Goal: Task Accomplishment & Management: Use online tool/utility

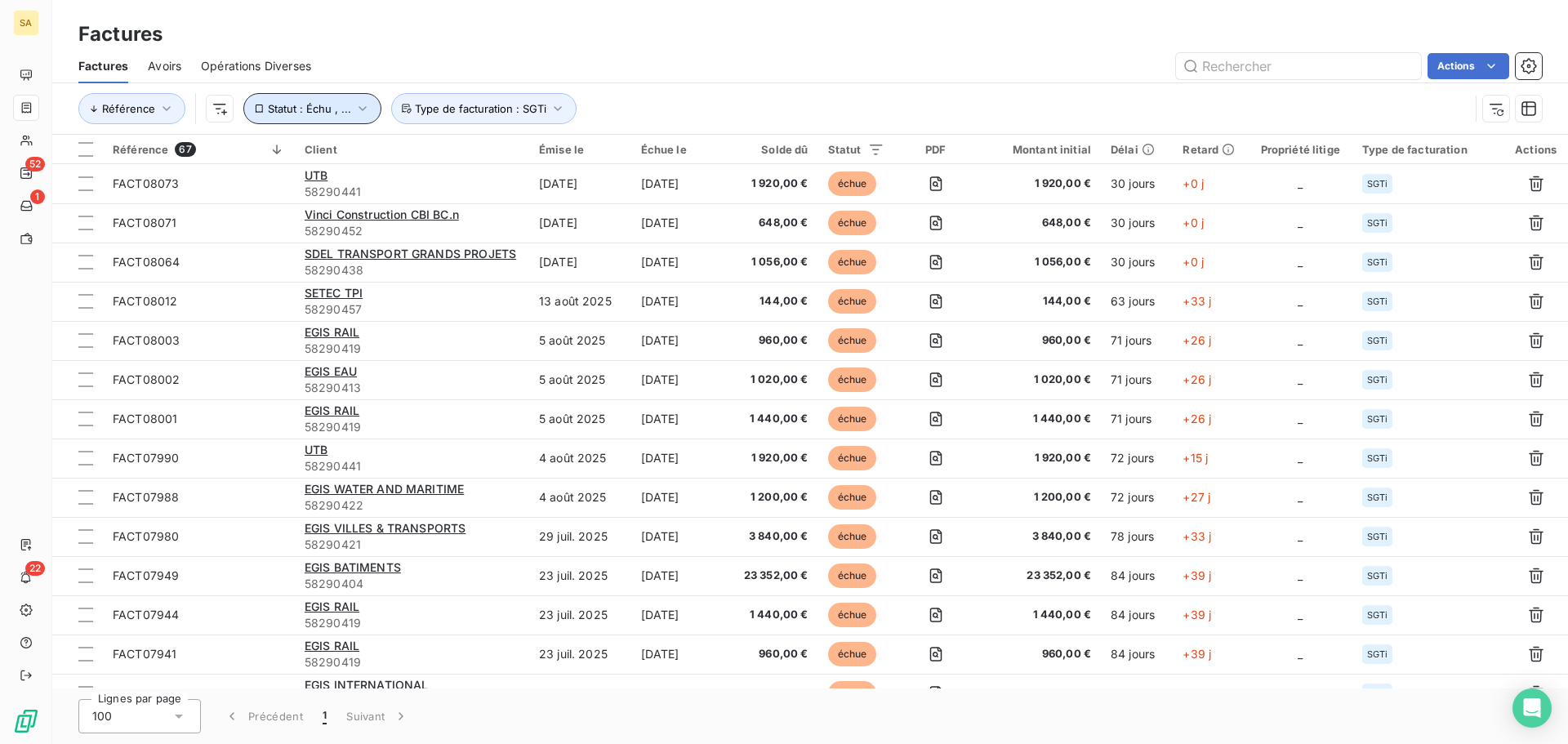
drag, startPoint x: 262, startPoint y: 104, endPoint x: 268, endPoint y: 120, distance: 17.1
click at [265, 104] on button "Statut : Échu , ..." at bounding box center [312, 108] width 138 height 31
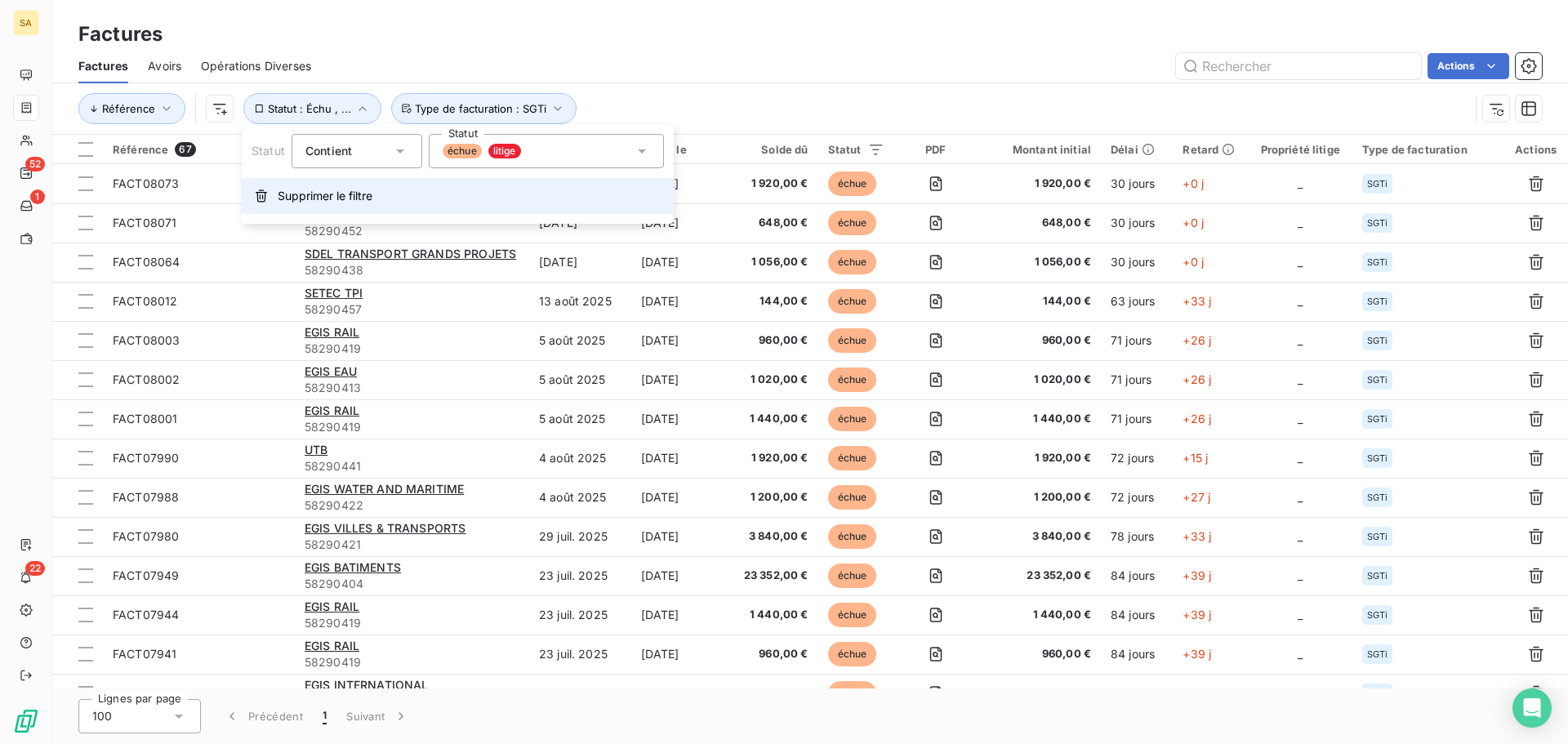
click at [263, 202] on icon "button" at bounding box center [261, 196] width 12 height 12
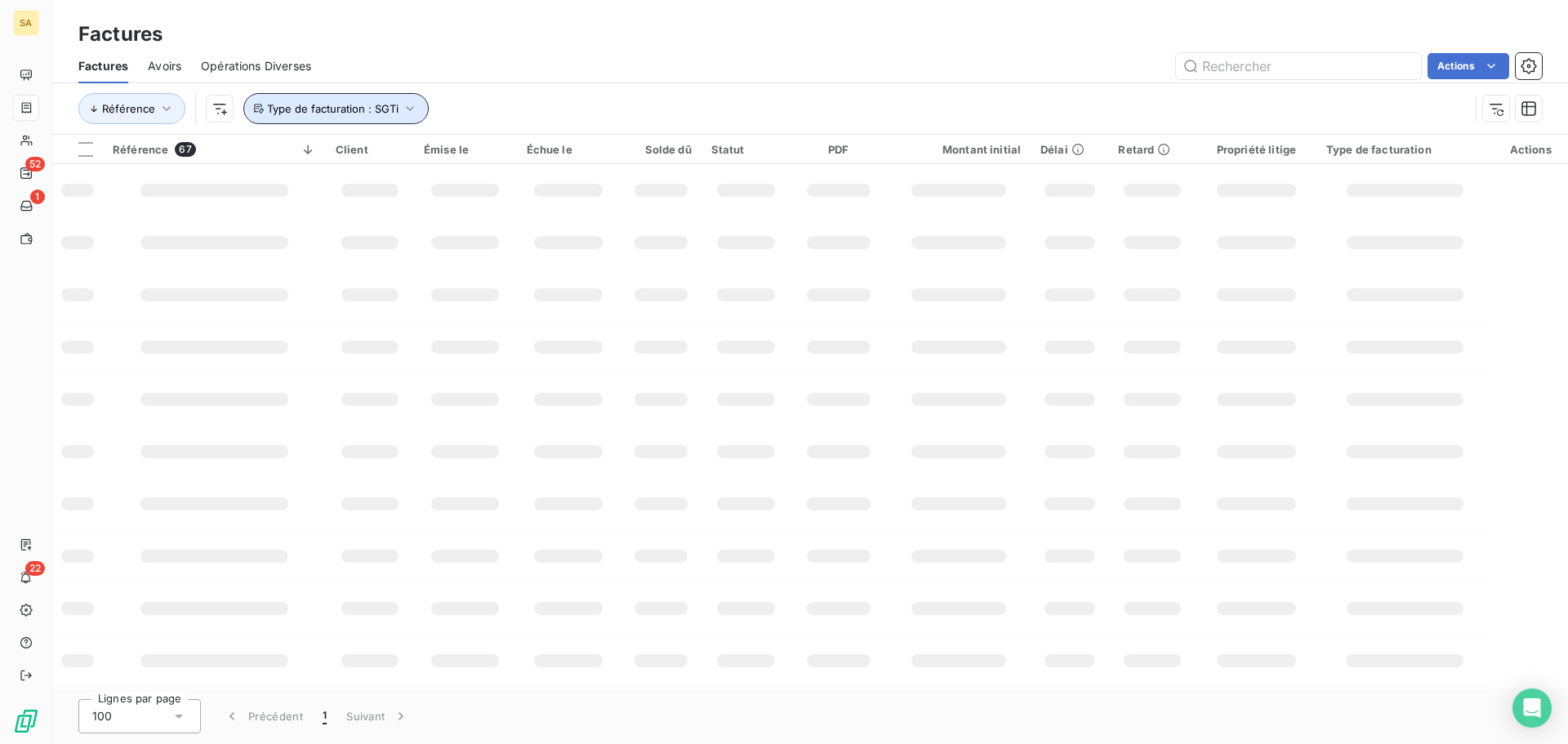
click at [393, 95] on button "Type de facturation : SGTi" at bounding box center [336, 108] width 185 height 31
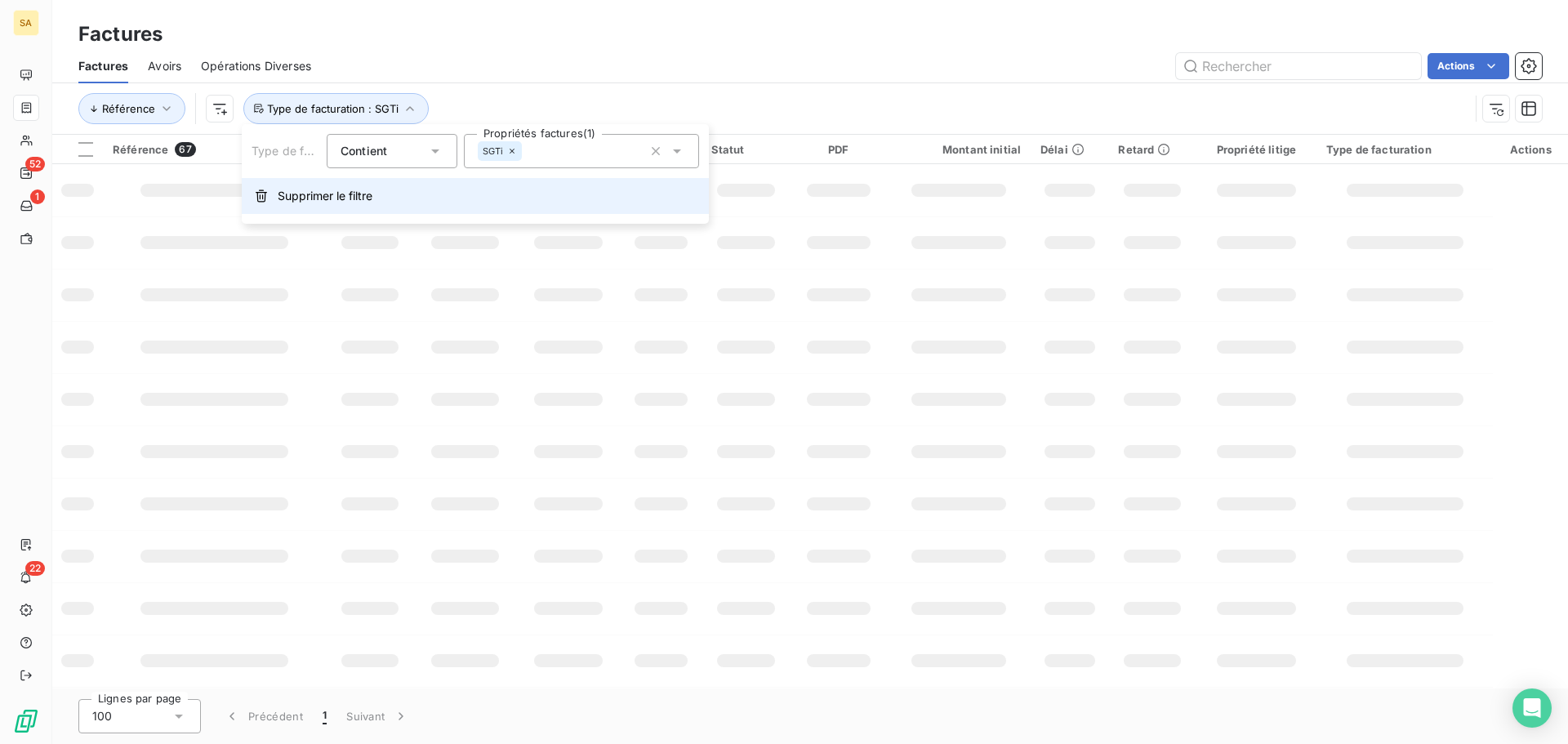
click at [331, 202] on span "Supprimer le filtre" at bounding box center [325, 196] width 95 height 16
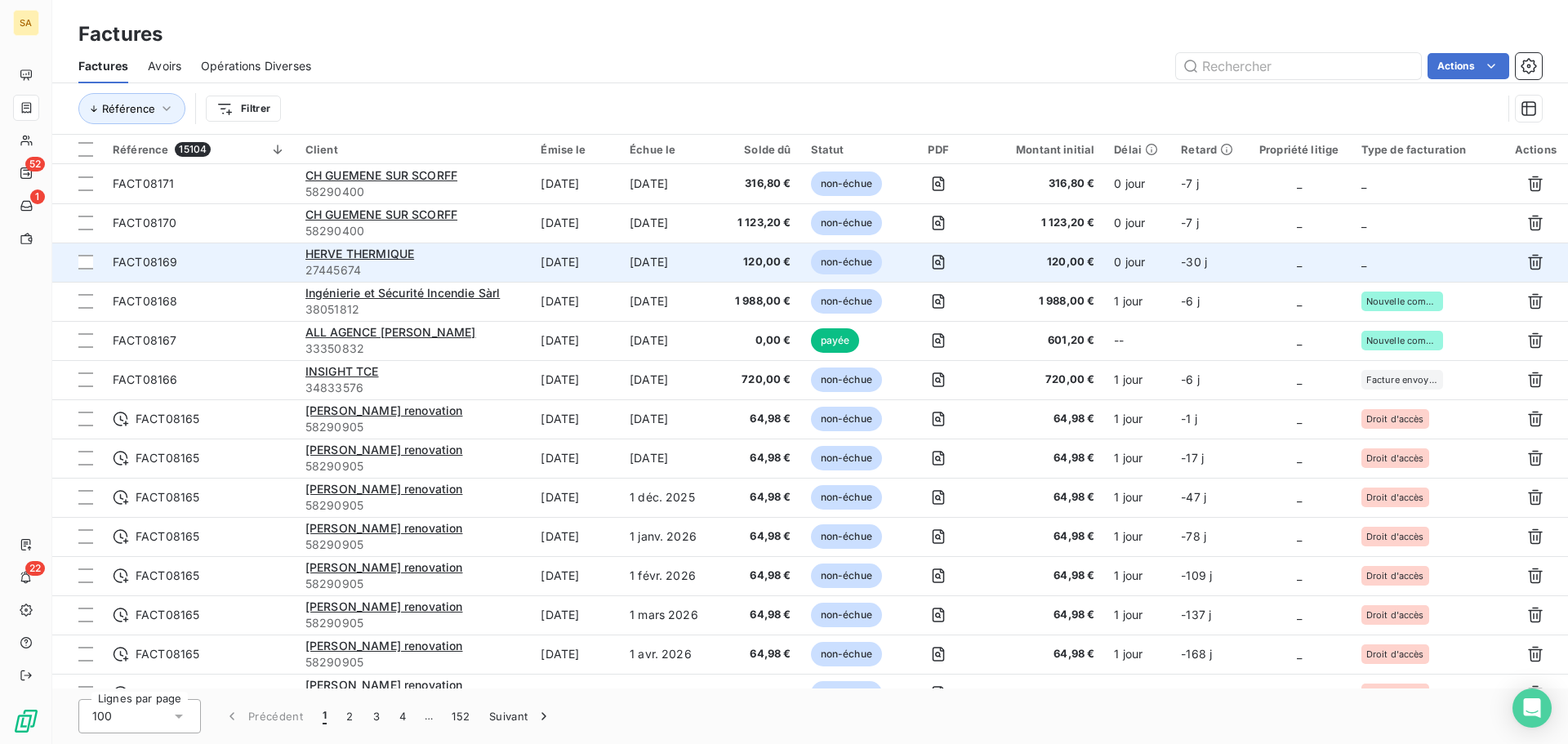
click at [1361, 257] on span "_" at bounding box center [1363, 261] width 5 height 14
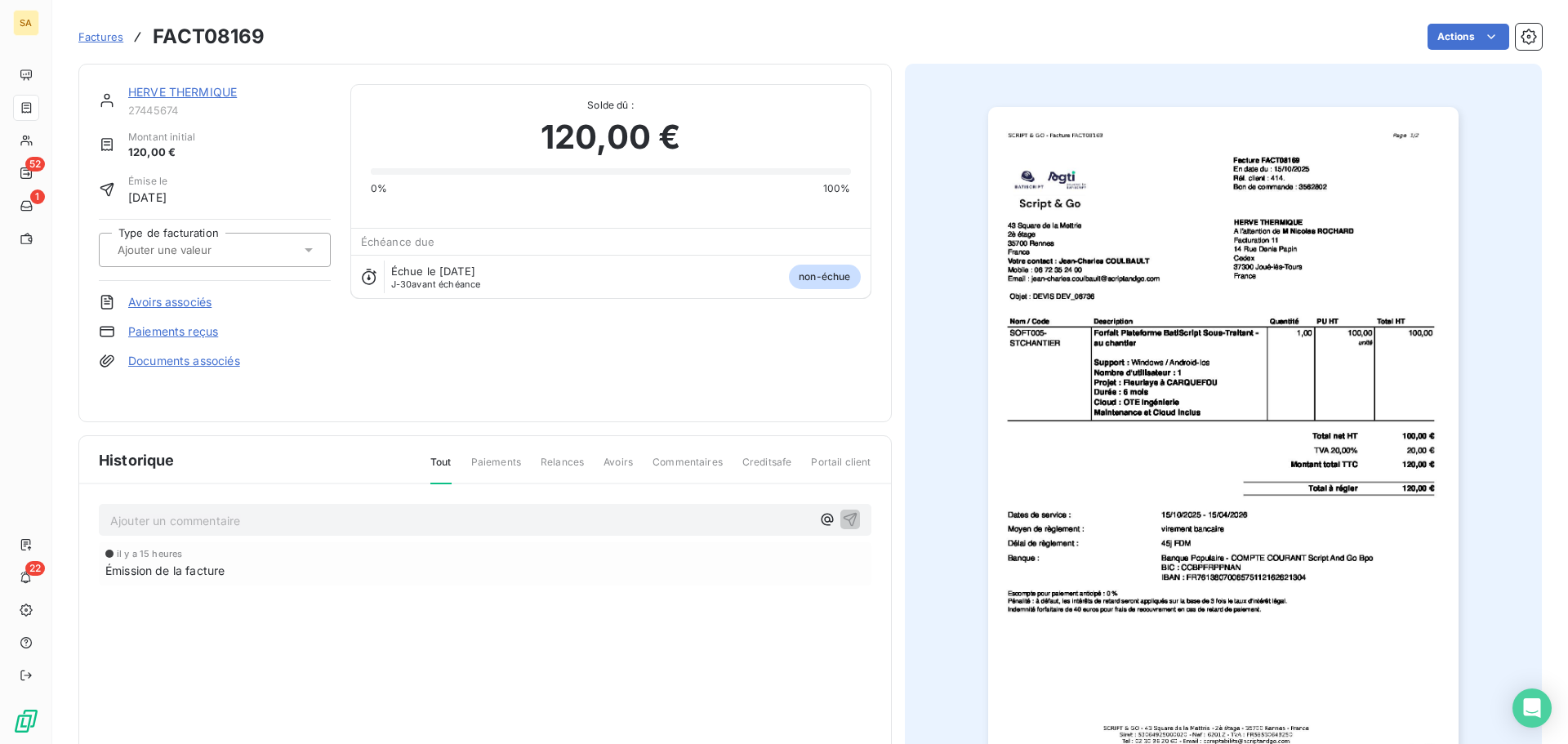
click at [206, 246] on input "text" at bounding box center [198, 250] width 164 height 15
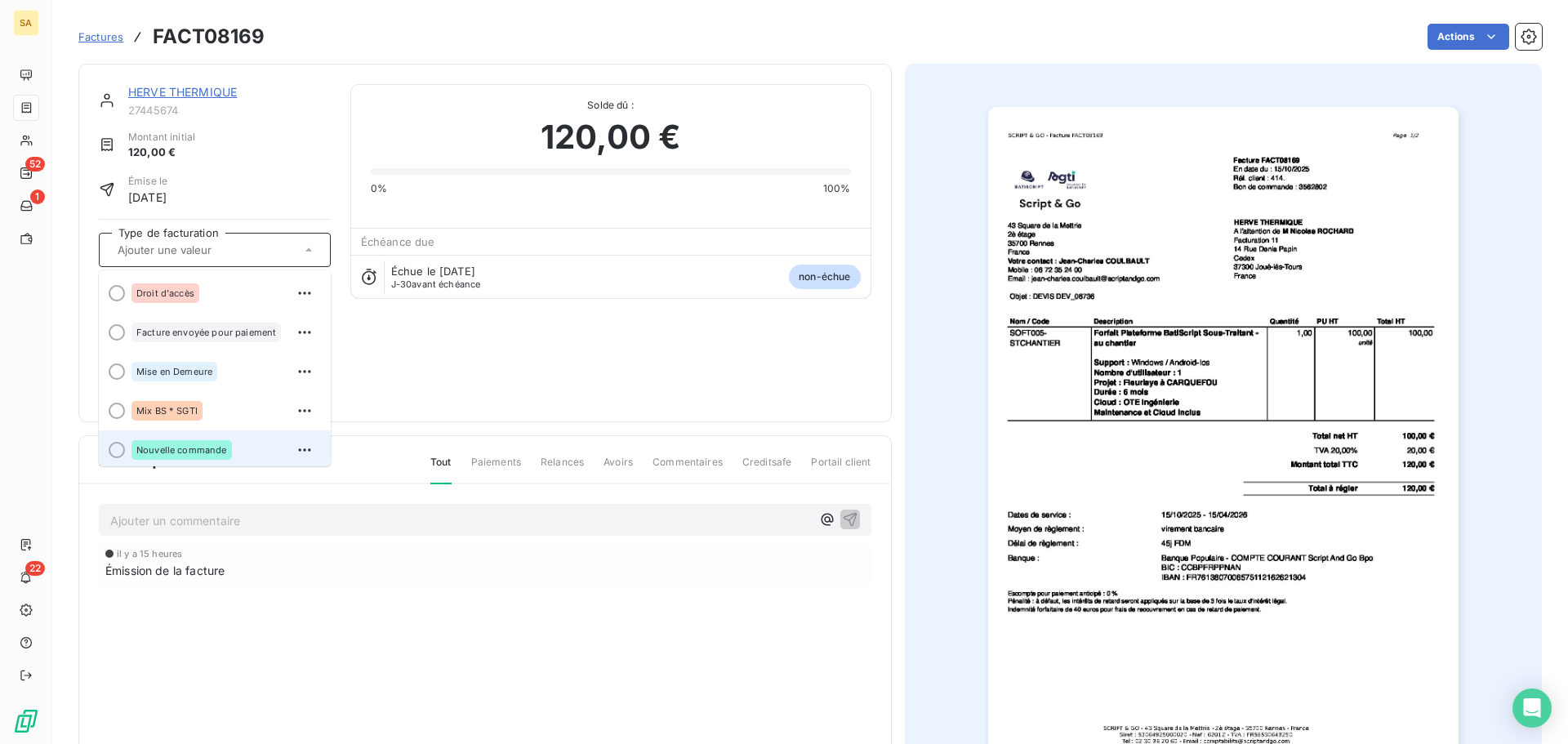
scroll to position [4, 0]
click at [166, 447] on span "Nouvelle commande" at bounding box center [181, 446] width 90 height 10
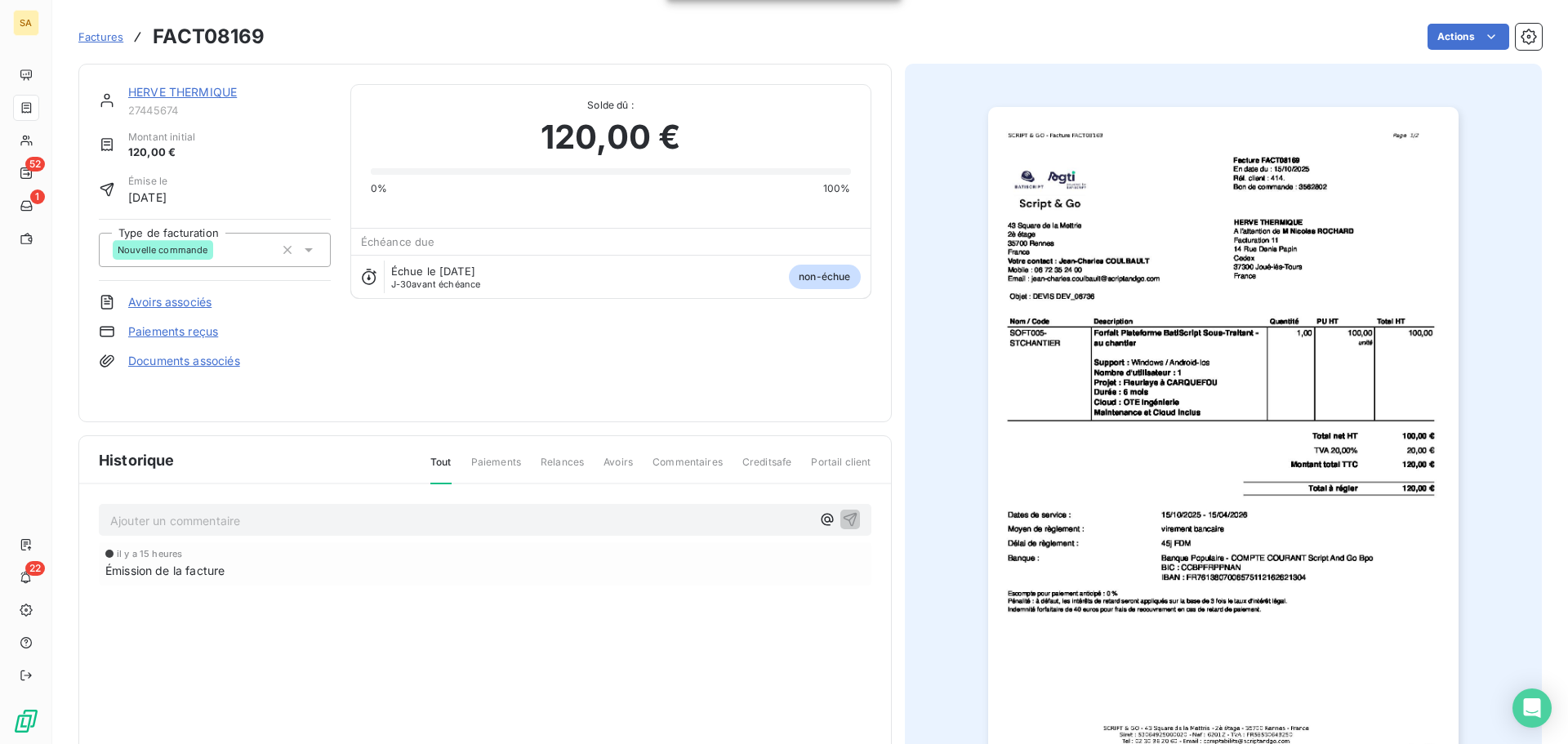
click at [107, 36] on span "Factures" at bounding box center [100, 36] width 45 height 13
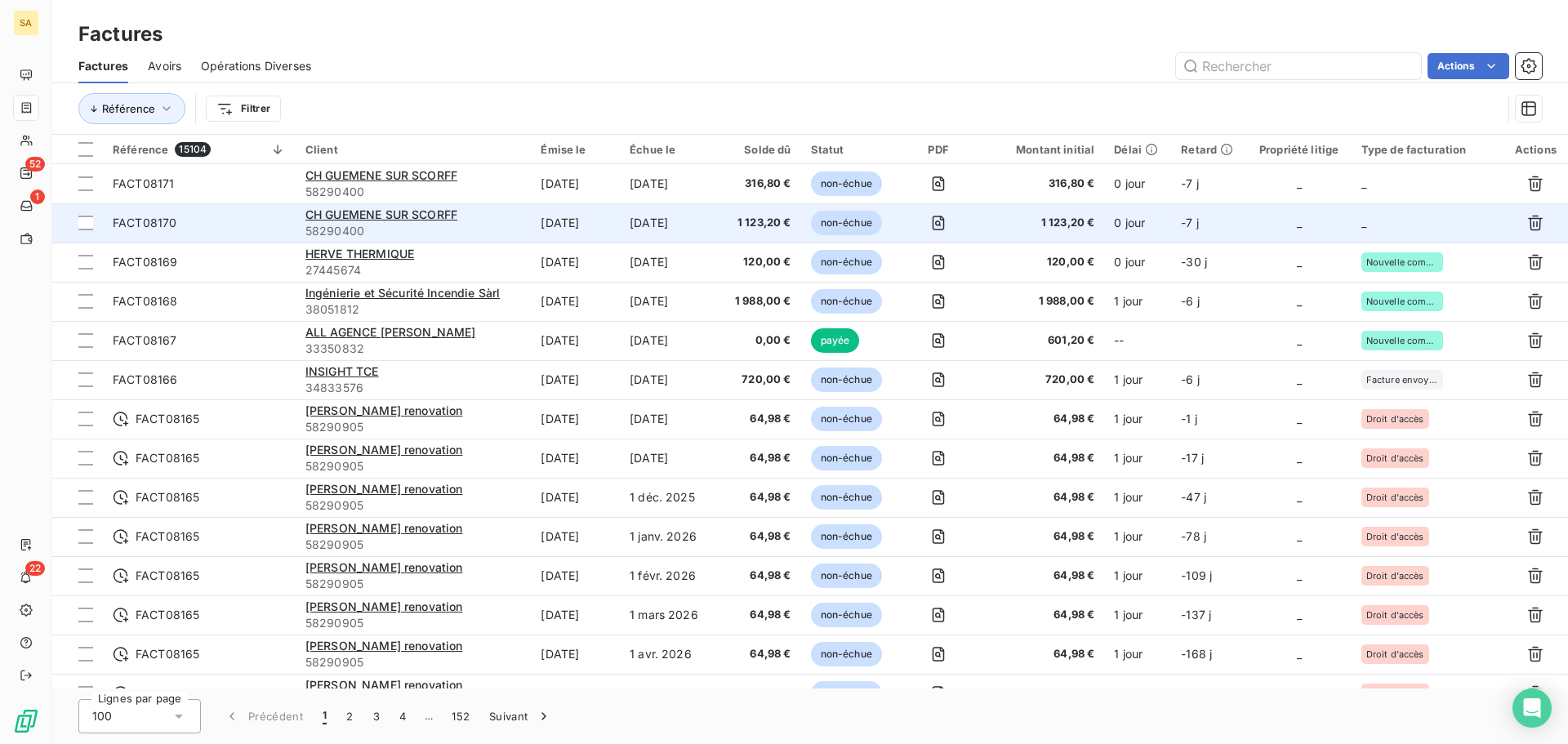
click at [1380, 225] on td "_" at bounding box center [1428, 222] width 152 height 39
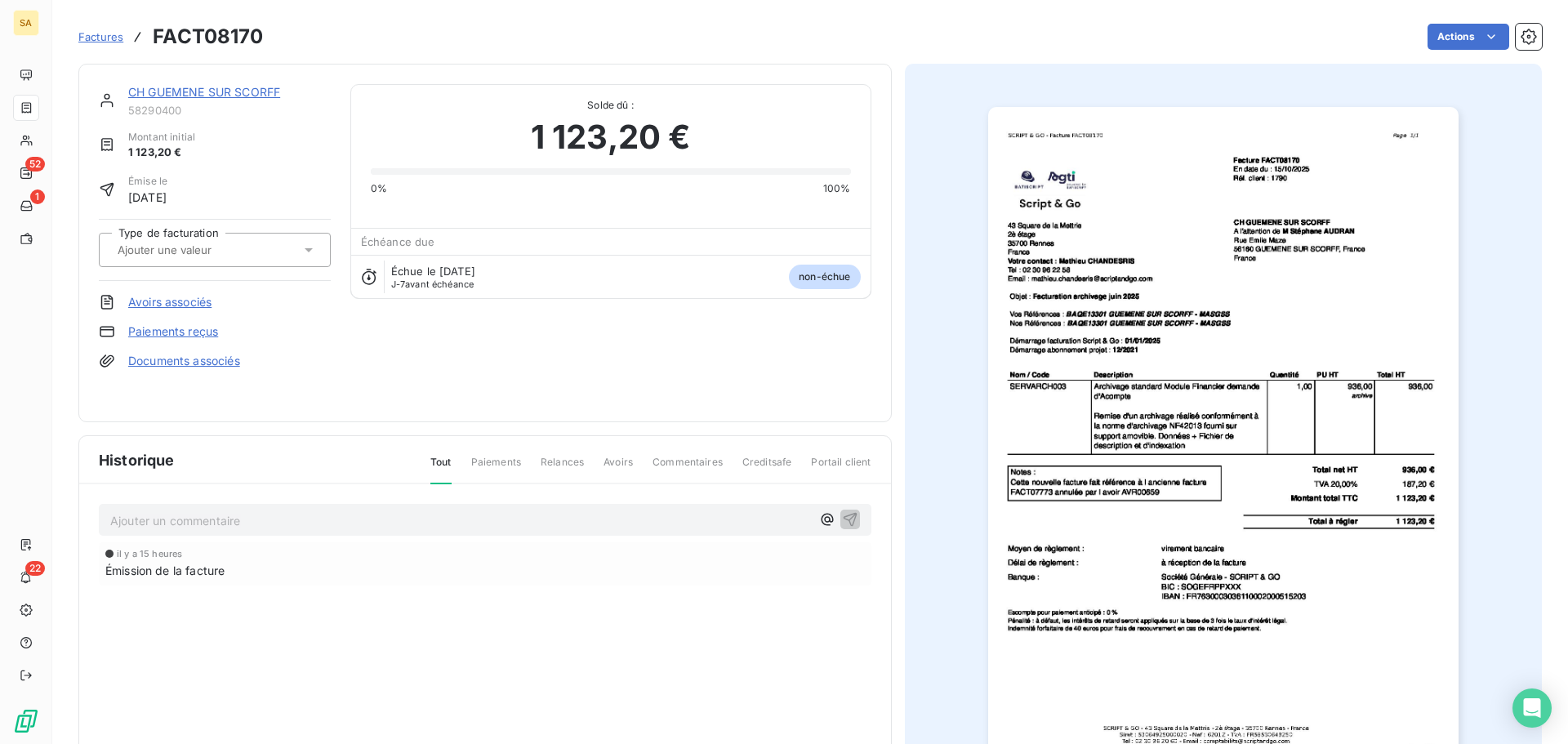
click at [275, 250] on div at bounding box center [207, 249] width 188 height 21
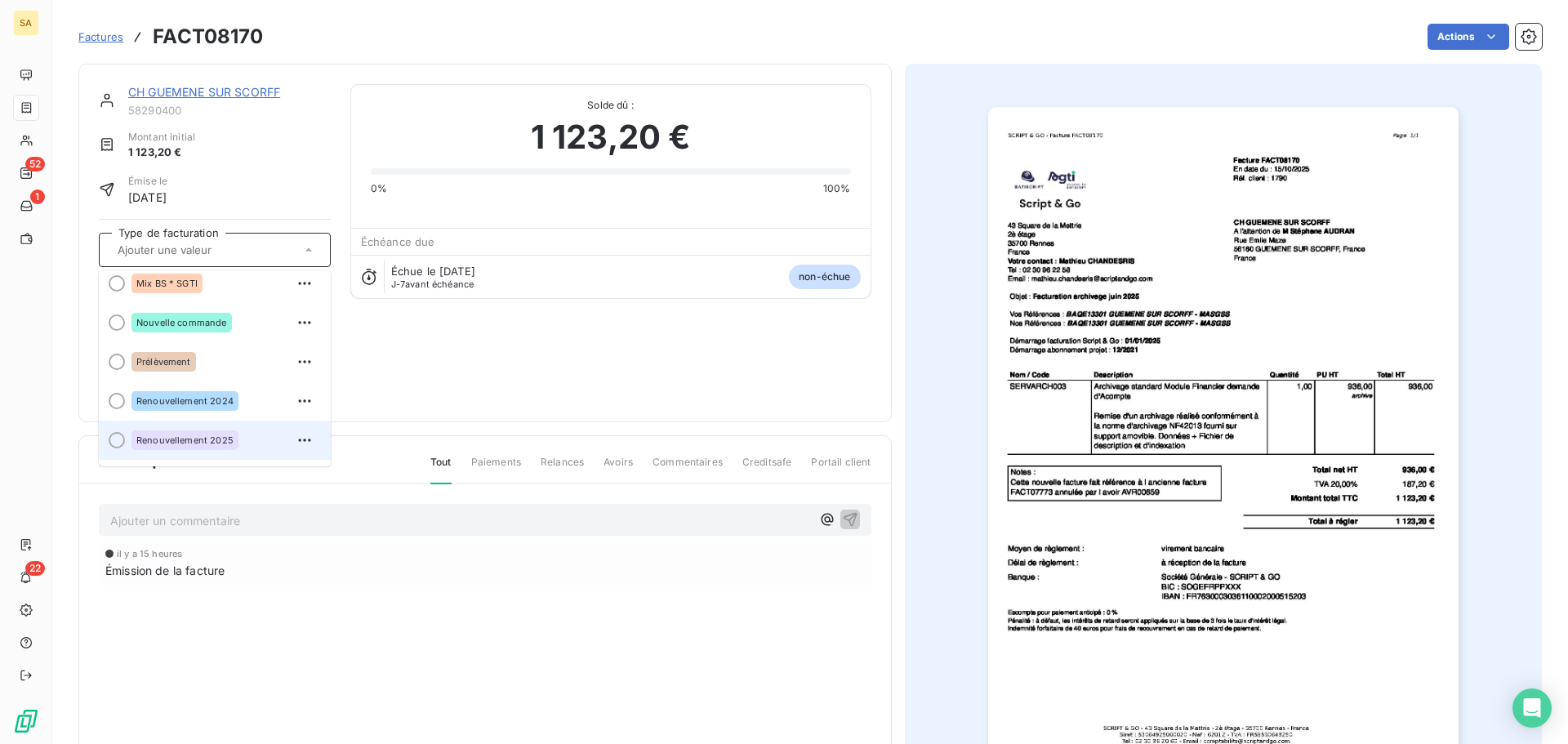
scroll to position [202, 0]
click at [183, 439] on div "SGTi" at bounding box center [224, 443] width 186 height 26
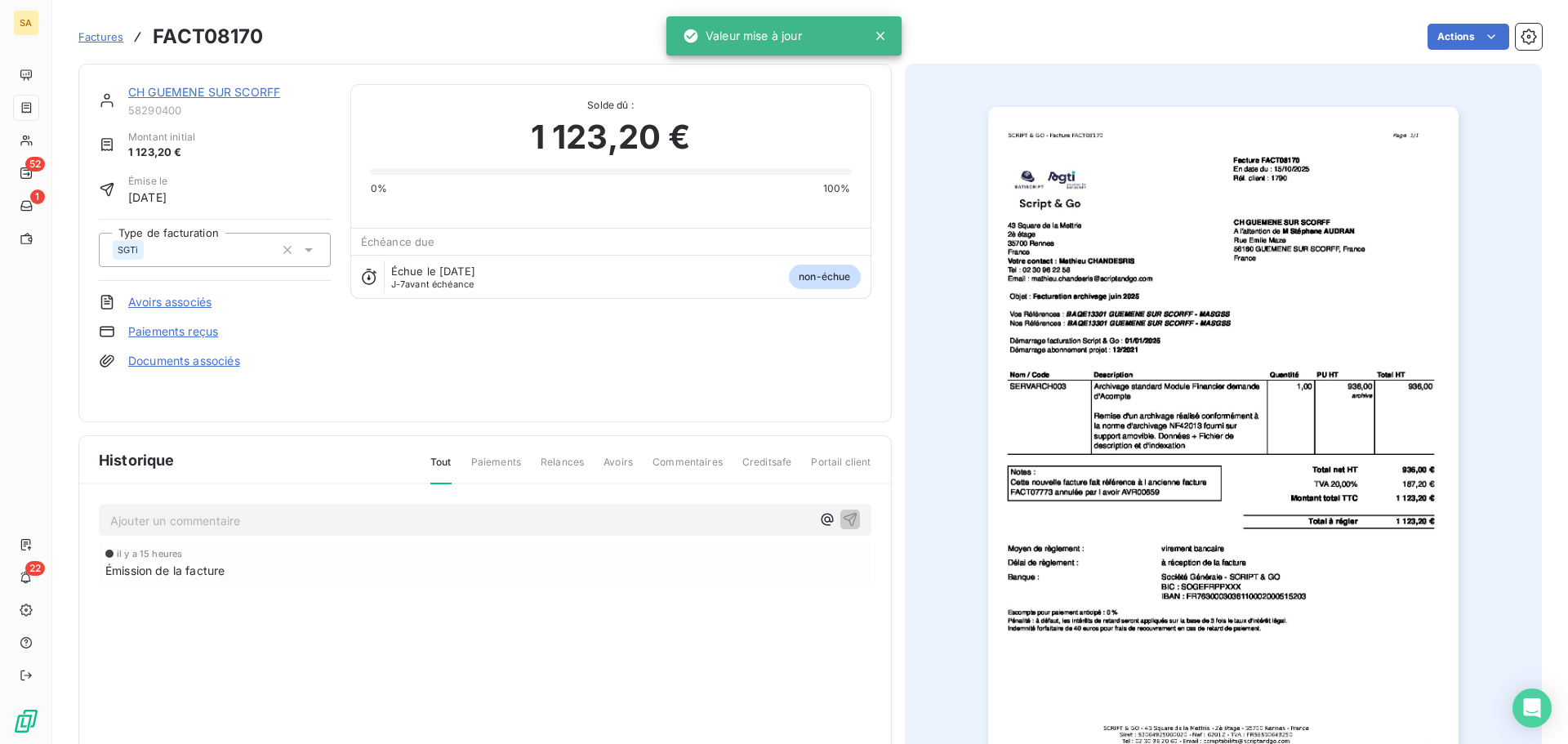
click at [111, 37] on span "Factures" at bounding box center [100, 36] width 45 height 13
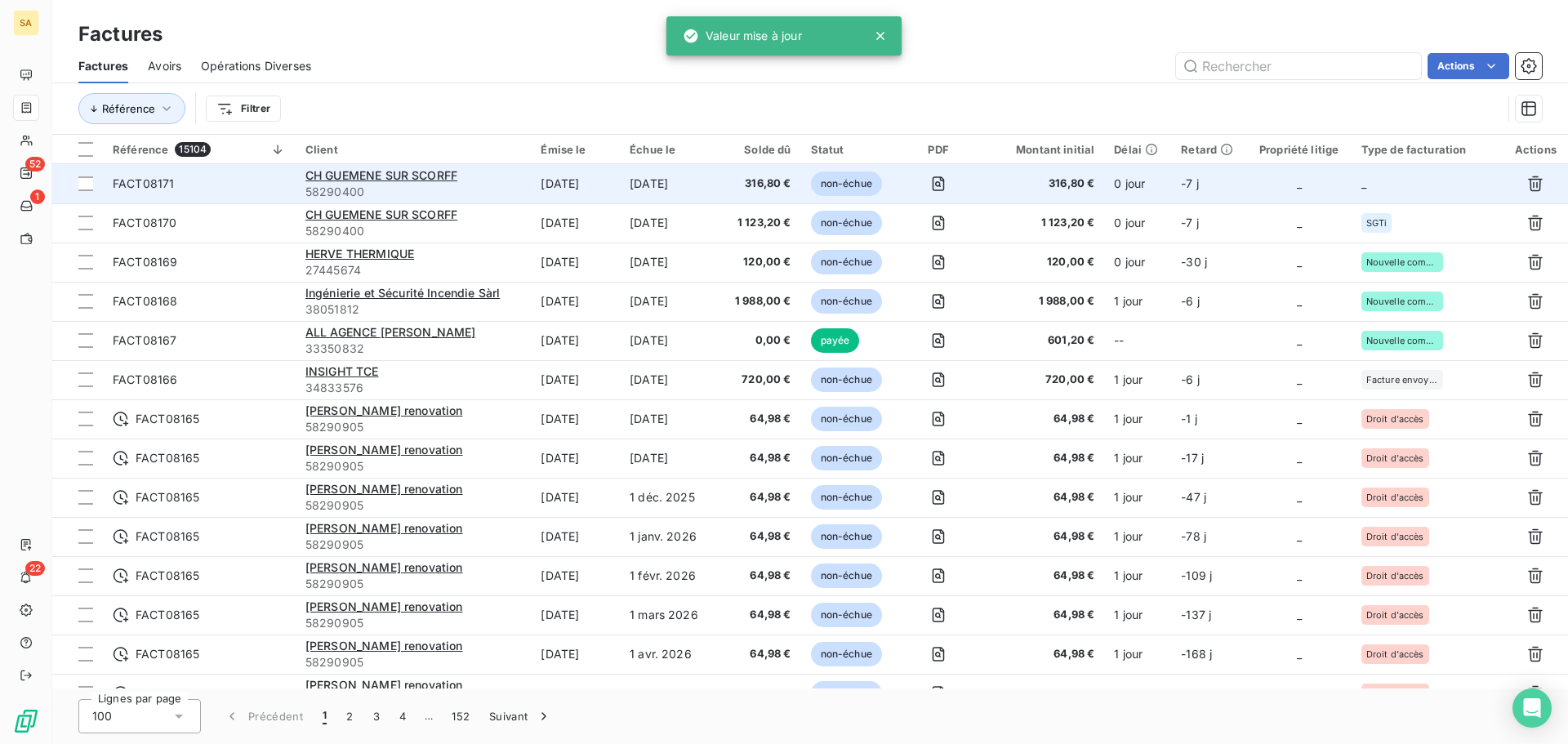
click at [1382, 175] on td "_" at bounding box center [1428, 183] width 152 height 39
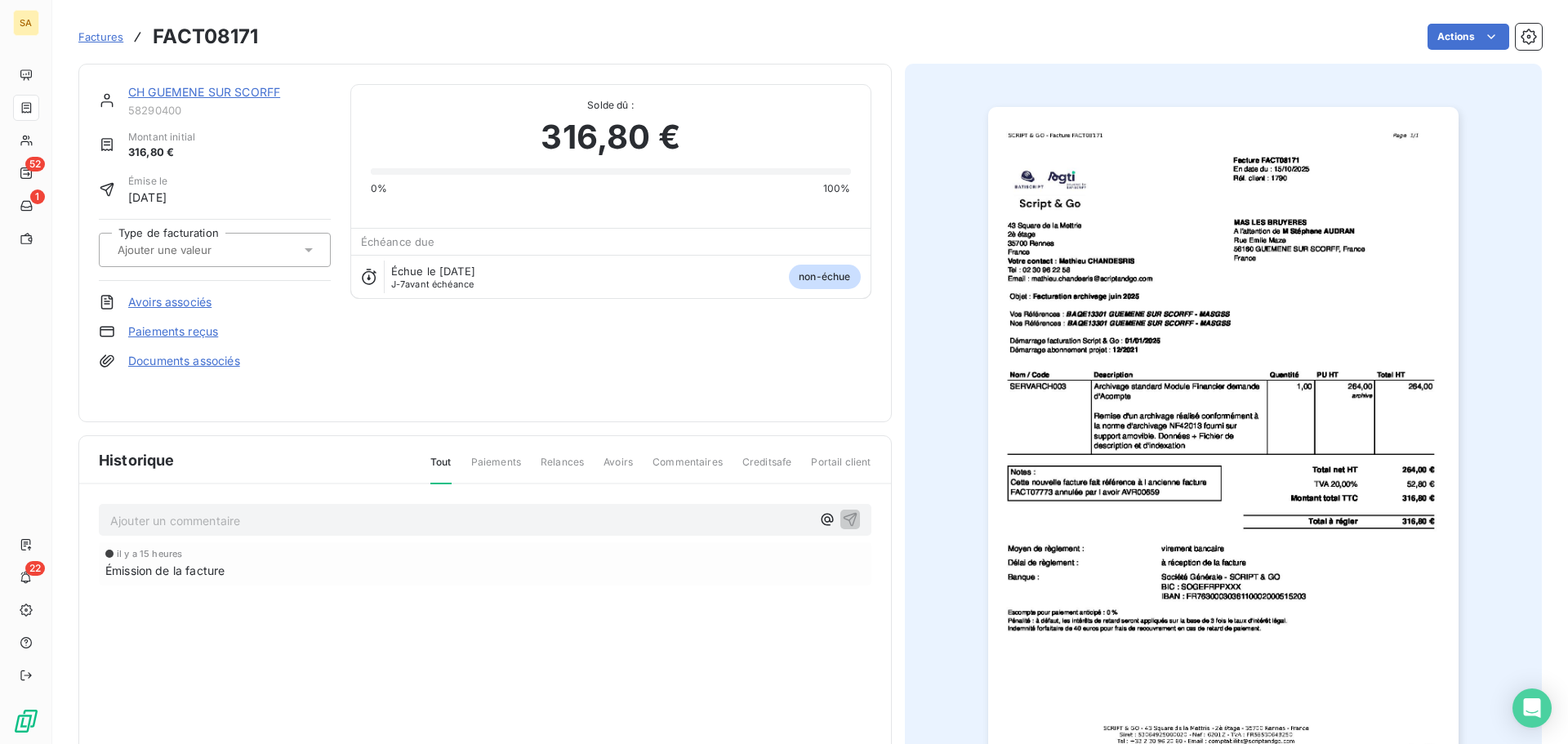
click at [205, 243] on input "text" at bounding box center [198, 250] width 164 height 15
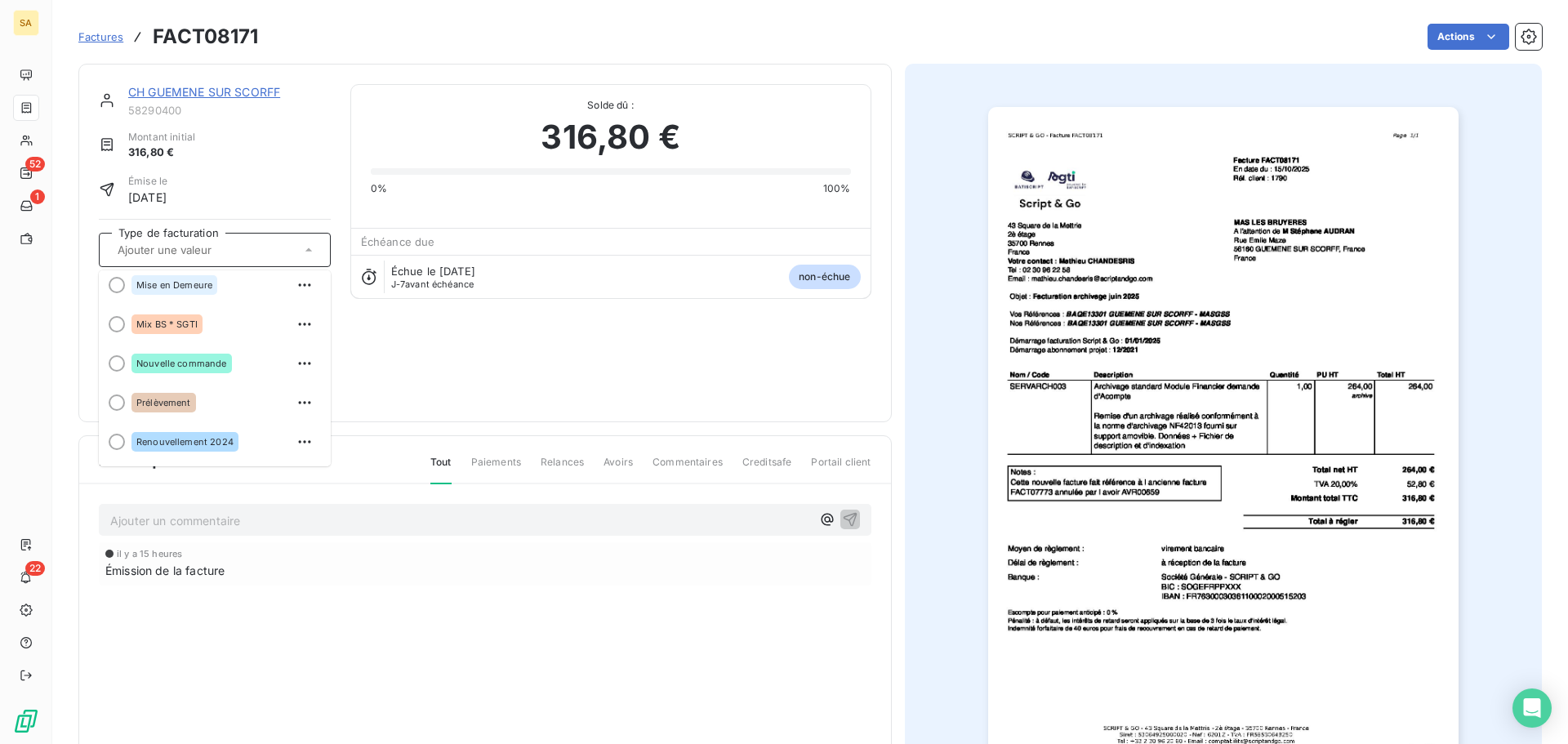
scroll to position [202, 0]
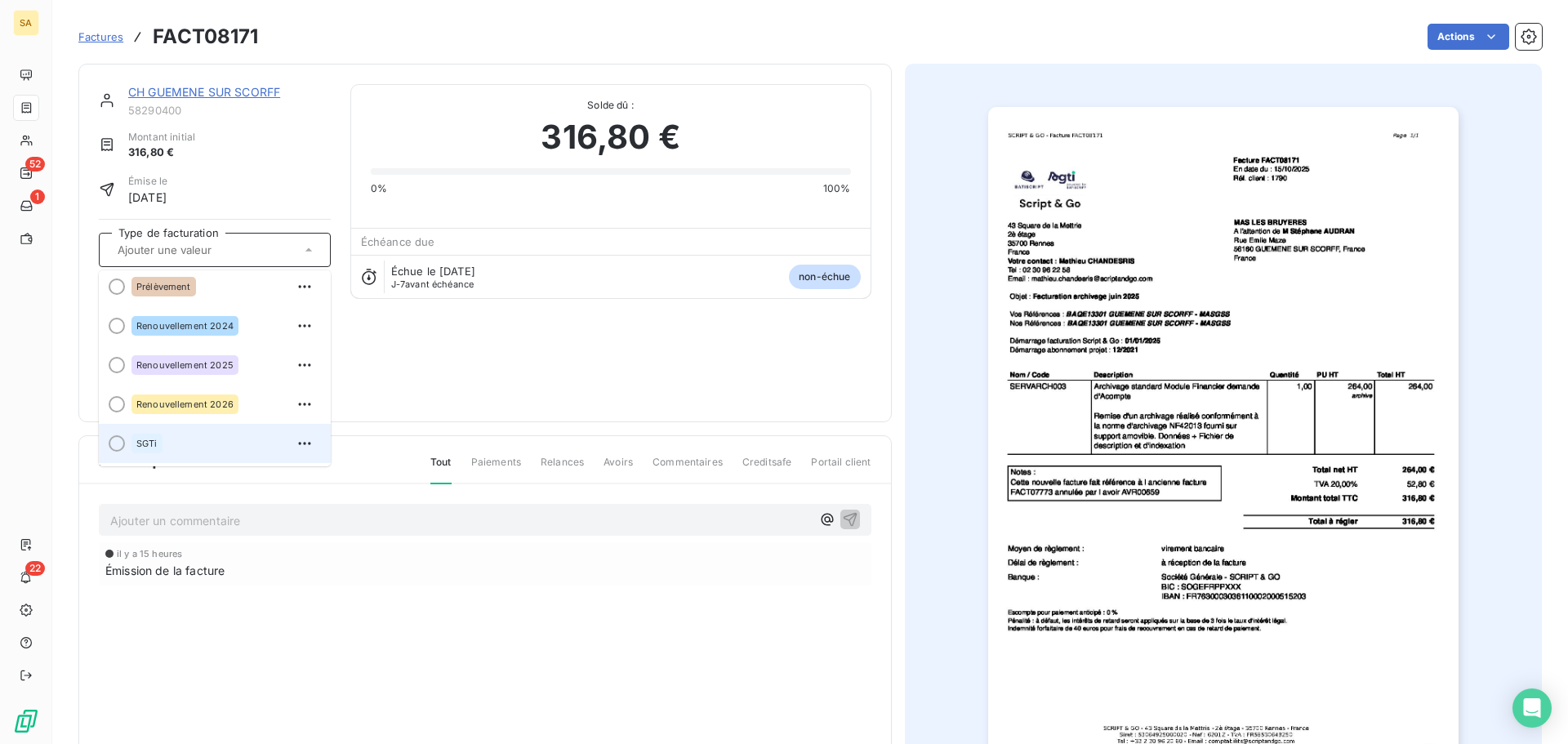
click at [178, 450] on div "SGTi" at bounding box center [224, 443] width 186 height 26
